Goal: Task Accomplishment & Management: Manage account settings

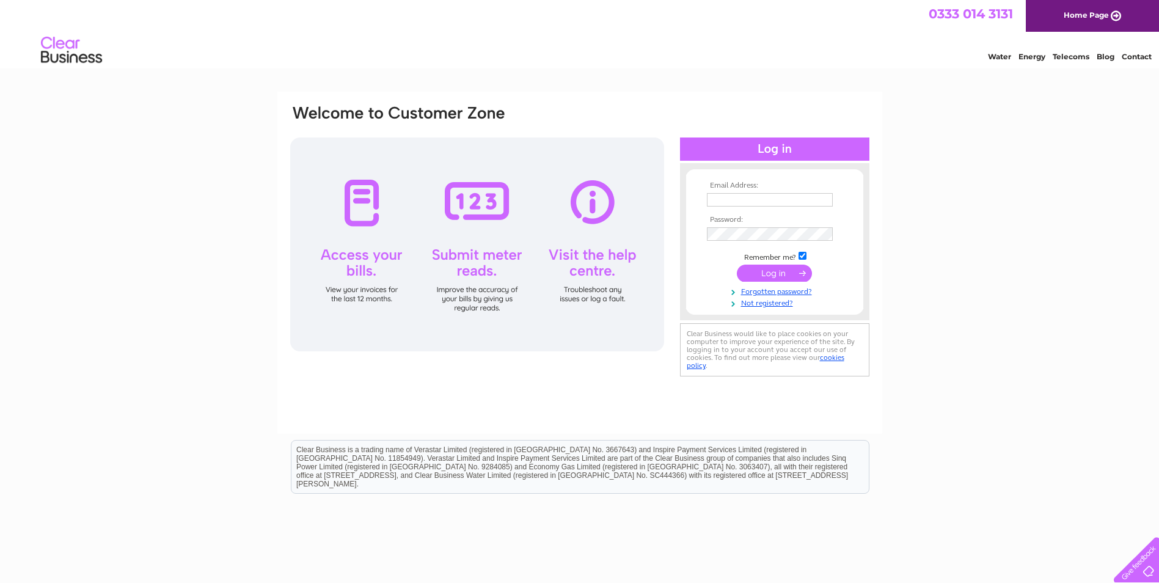
type input "[EMAIL_ADDRESS][DOMAIN_NAME]"
click at [770, 274] on input "submit" at bounding box center [774, 273] width 75 height 17
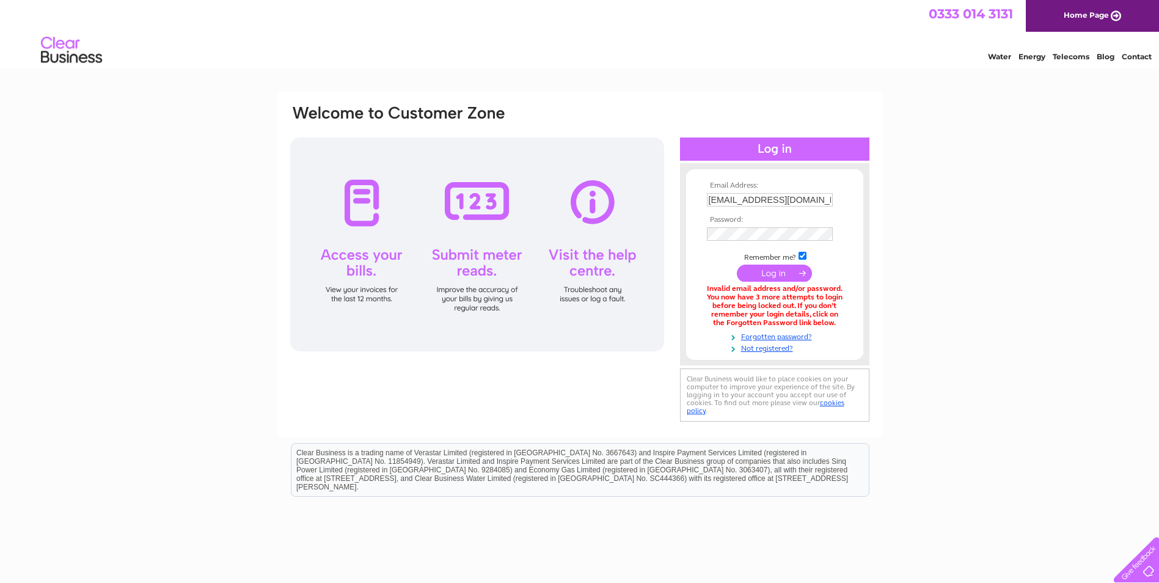
click at [760, 277] on input "submit" at bounding box center [774, 273] width 75 height 17
click at [801, 257] on input "checkbox" at bounding box center [803, 256] width 8 height 8
checkbox input "true"
click at [575, 241] on div "Email Address: accounts@certini.co.uk Password:" at bounding box center [580, 265] width 582 height 322
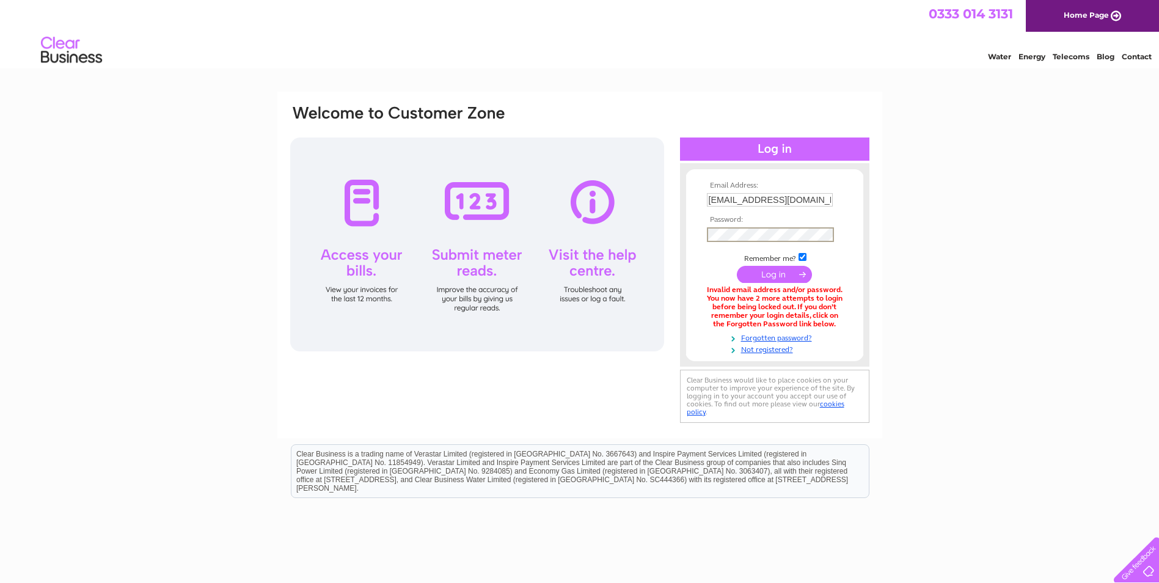
click at [766, 273] on input "submit" at bounding box center [774, 274] width 75 height 17
